Goal: Task Accomplishment & Management: Use online tool/utility

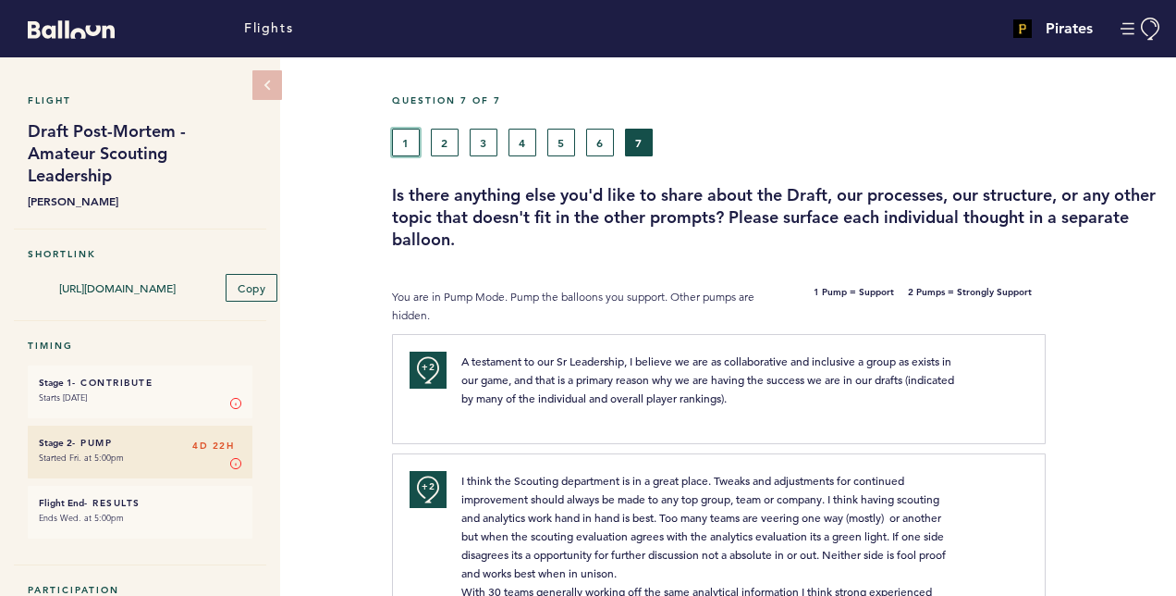
click at [406, 150] on button "1" at bounding box center [406, 143] width 28 height 28
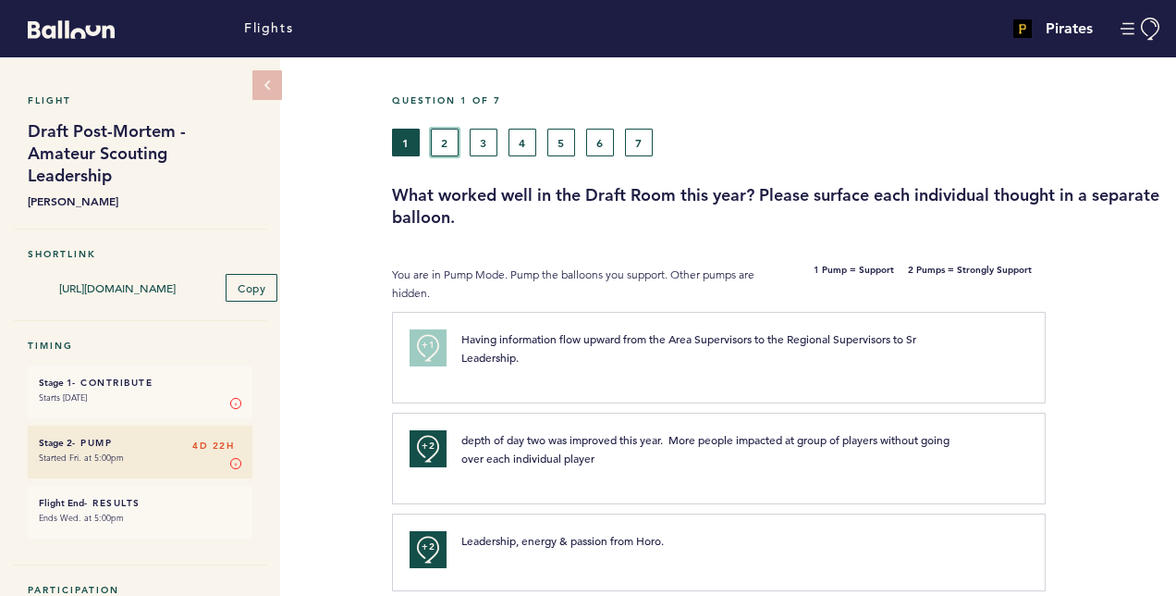
click at [434, 129] on button "2" at bounding box center [445, 143] width 28 height 28
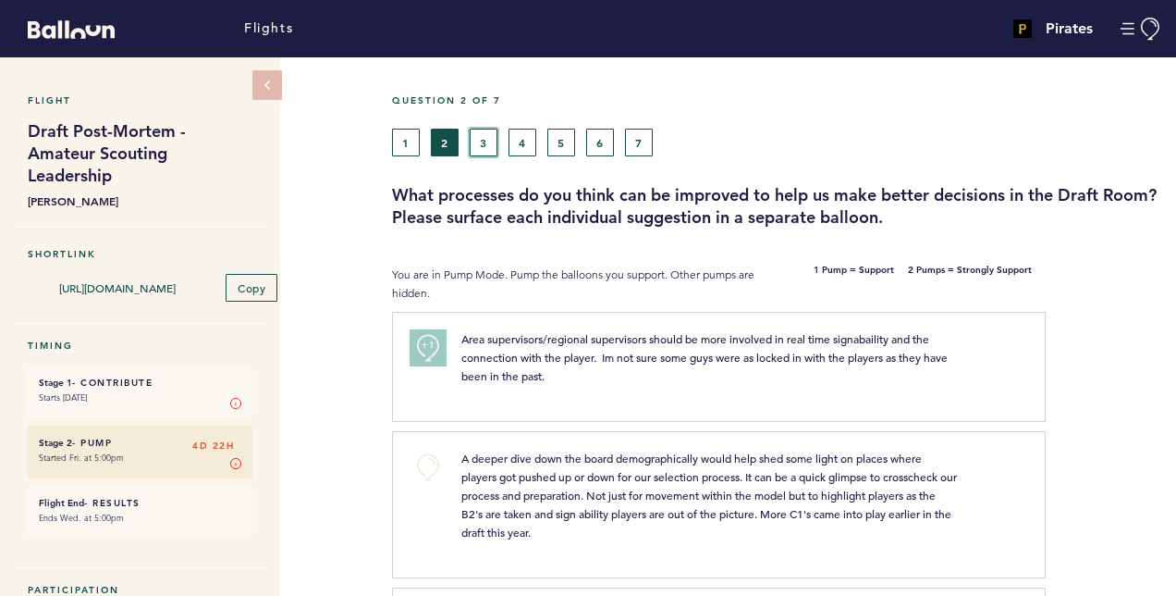
click at [475, 147] on button "3" at bounding box center [484, 143] width 28 height 28
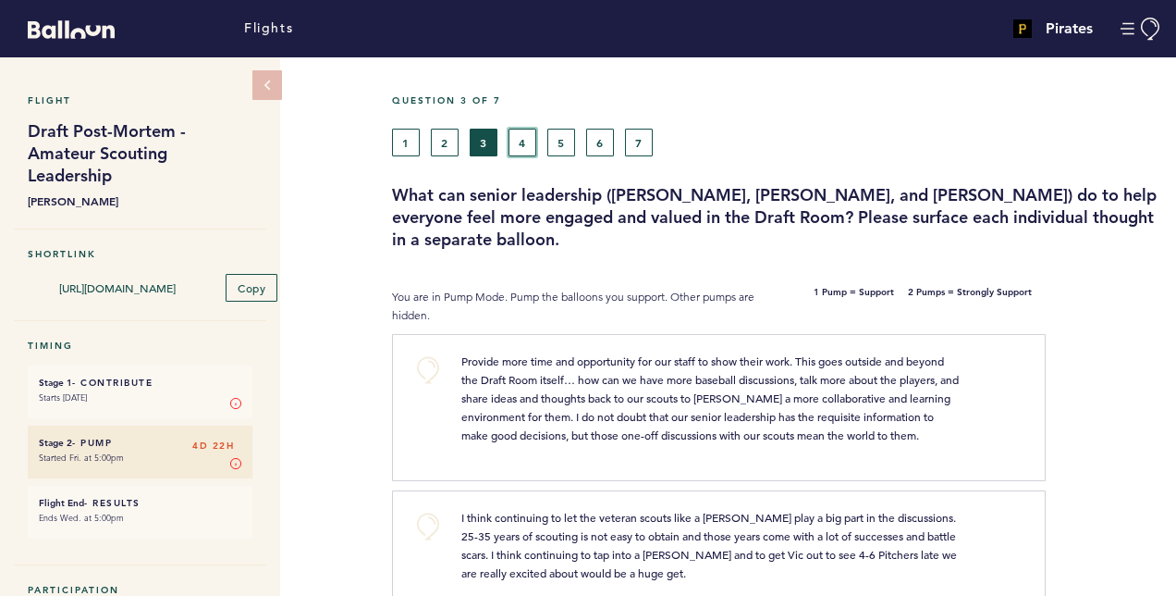
click at [533, 137] on button "4" at bounding box center [523, 143] width 28 height 28
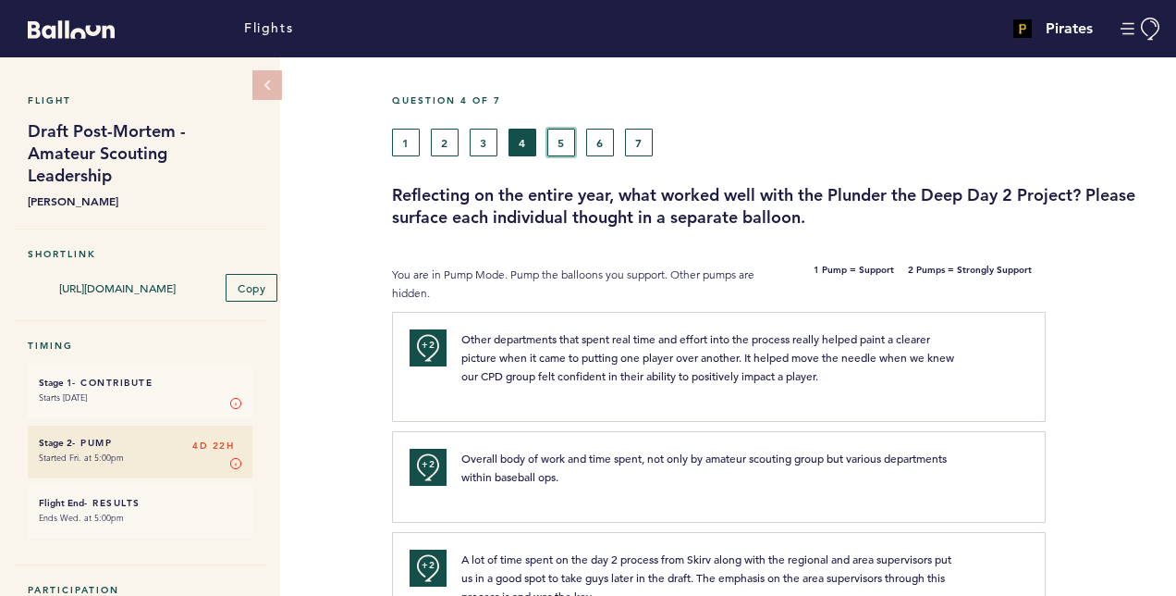
click at [562, 144] on button "5" at bounding box center [562, 143] width 28 height 28
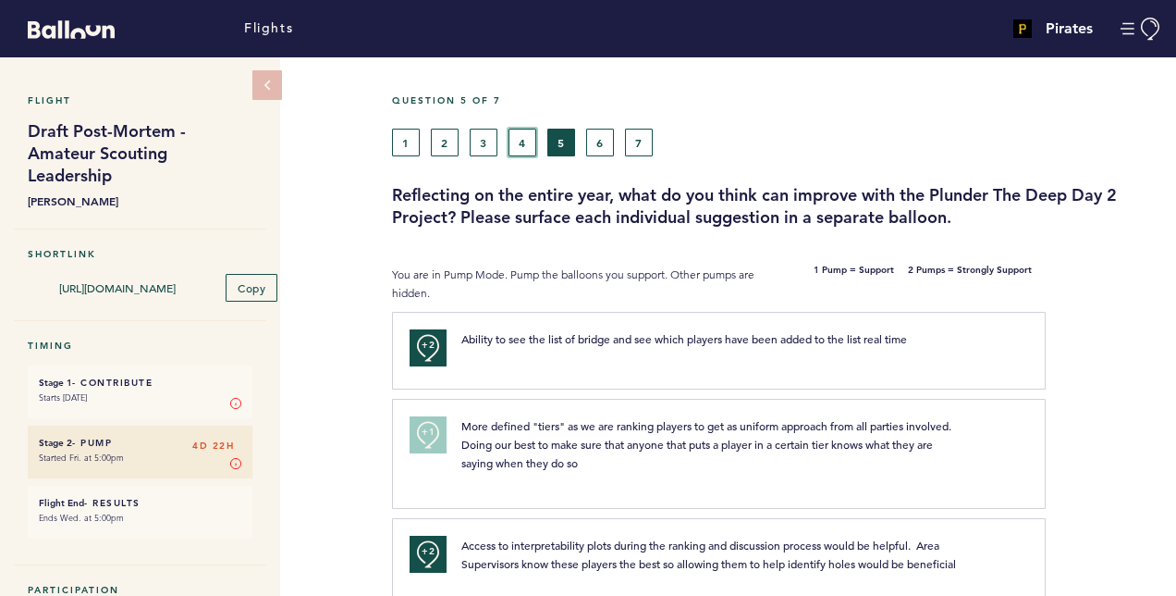
click at [525, 148] on button "4" at bounding box center [523, 143] width 28 height 28
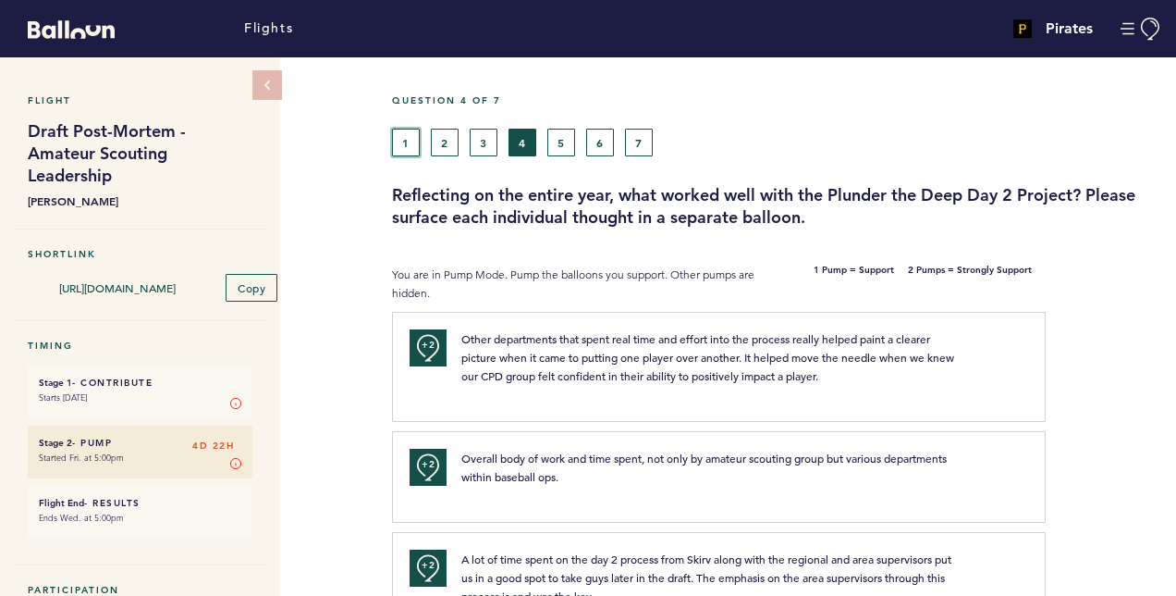
click at [398, 139] on button "1" at bounding box center [406, 143] width 28 height 28
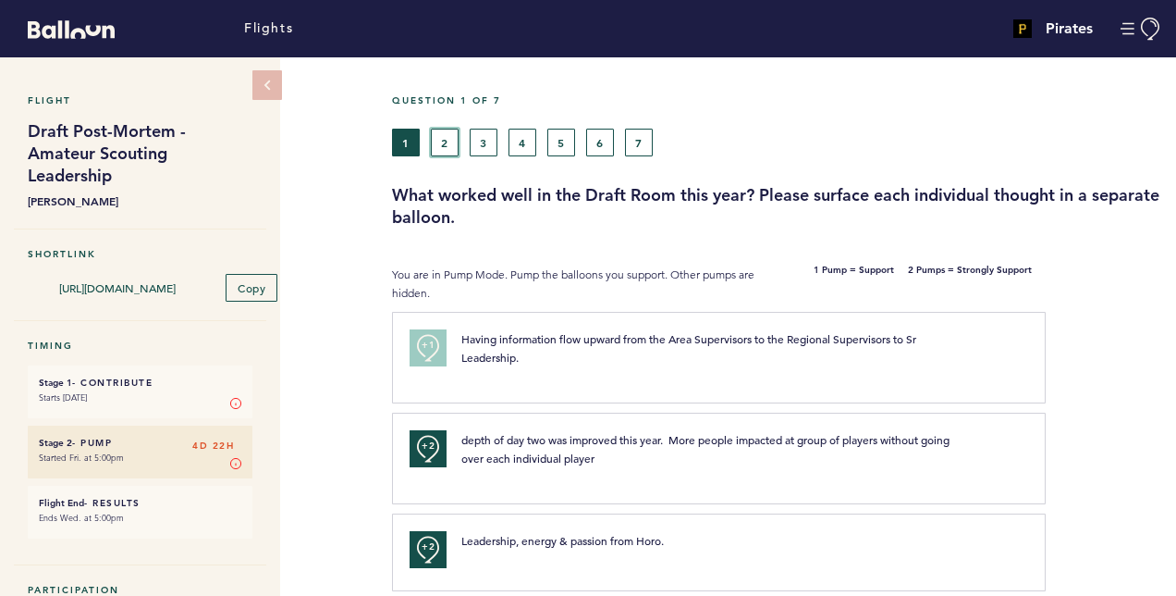
click at [440, 152] on button "2" at bounding box center [445, 143] width 28 height 28
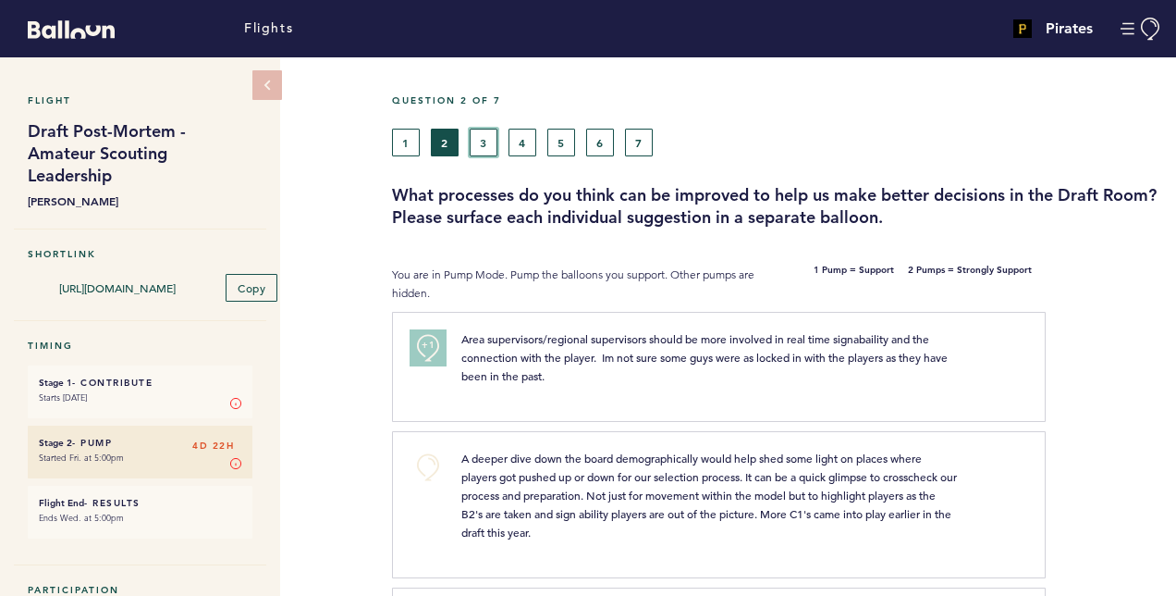
click at [472, 150] on button "3" at bounding box center [484, 143] width 28 height 28
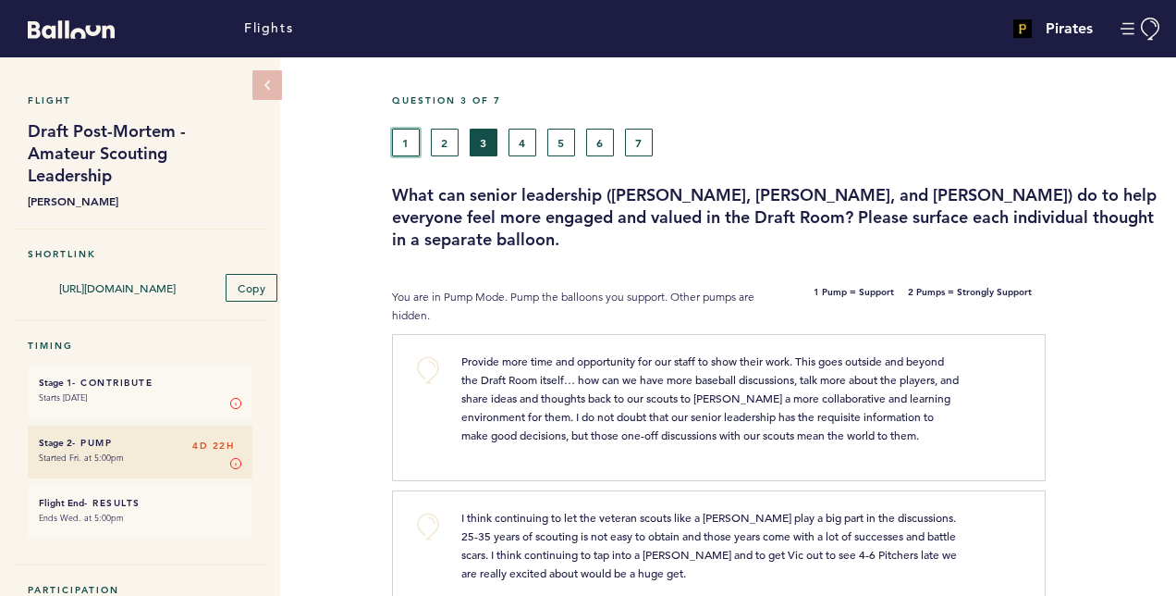
click at [417, 152] on button "1" at bounding box center [406, 143] width 28 height 28
